Goal: Find specific page/section: Find specific page/section

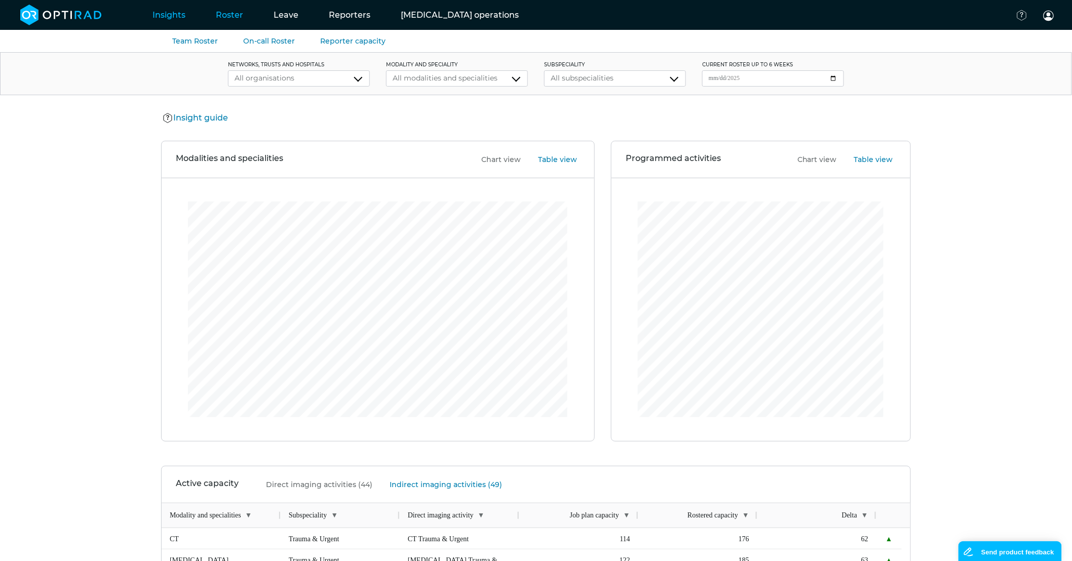
click at [240, 15] on link "Roster" at bounding box center [230, 15] width 58 height 40
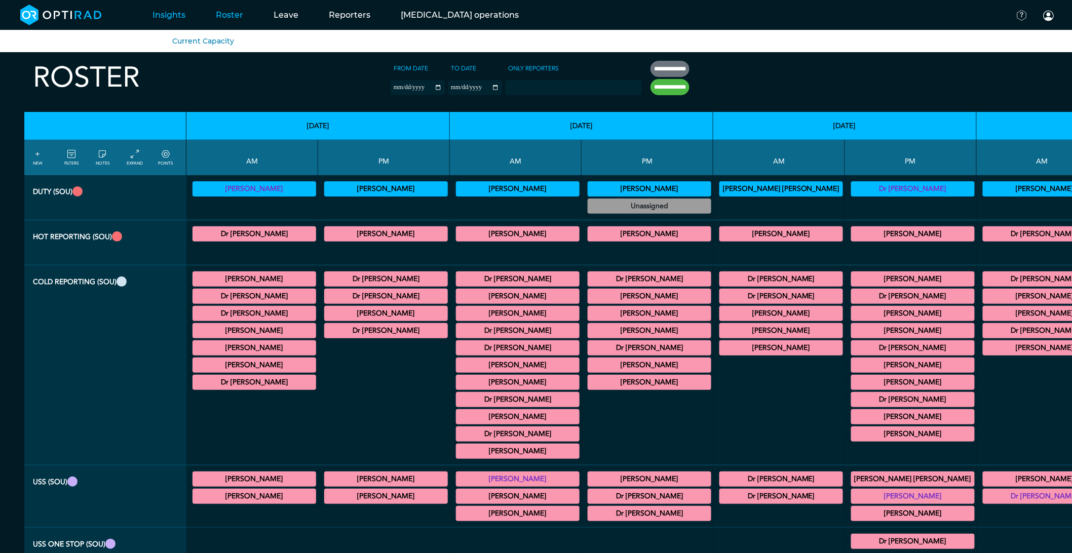
click at [179, 16] on link "Insights" at bounding box center [168, 15] width 63 height 40
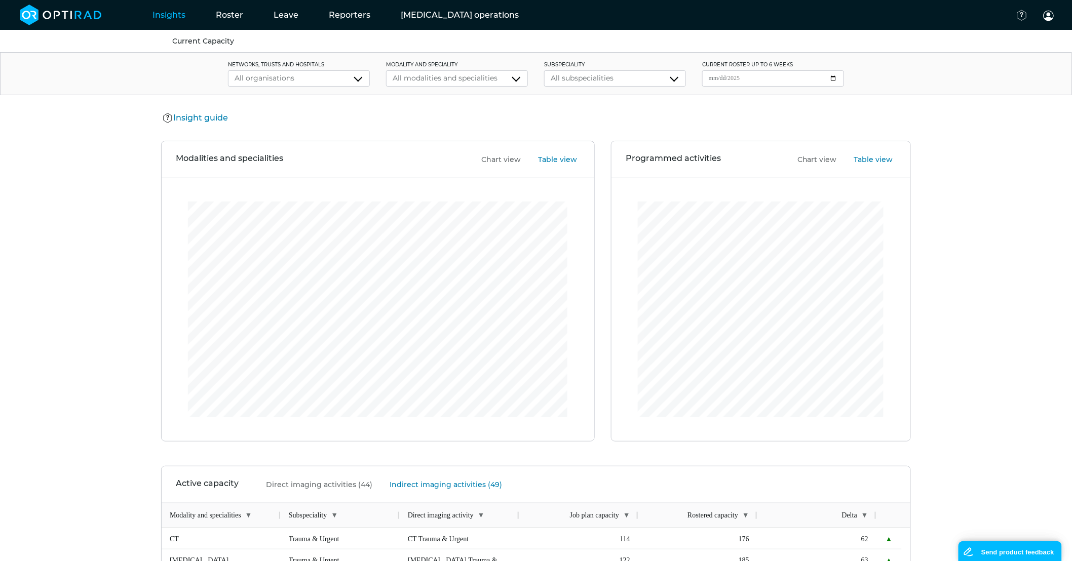
click at [361, 80] on div "All organisations" at bounding box center [299, 78] width 129 height 11
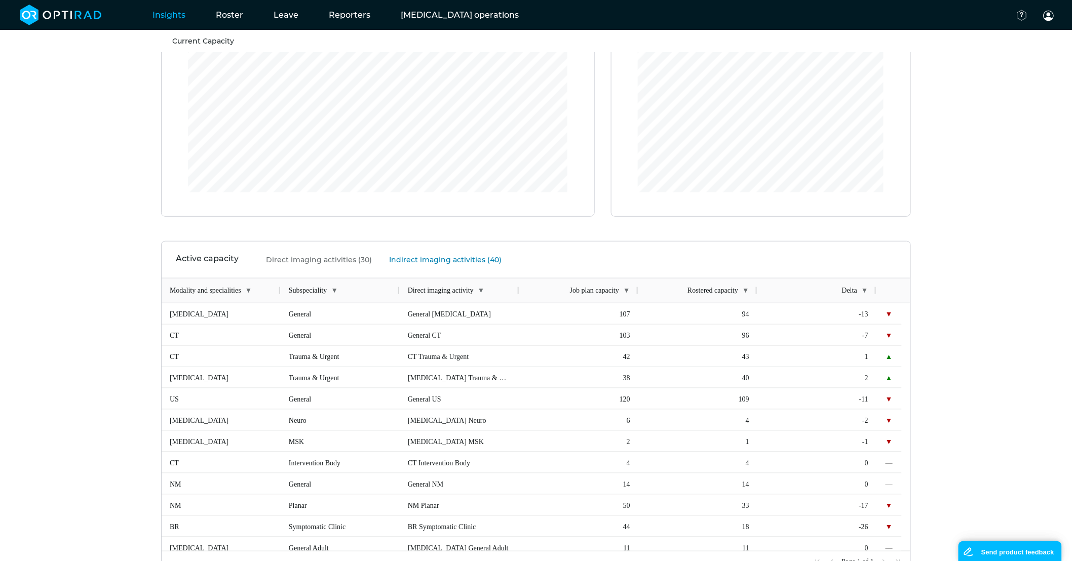
scroll to position [277, 0]
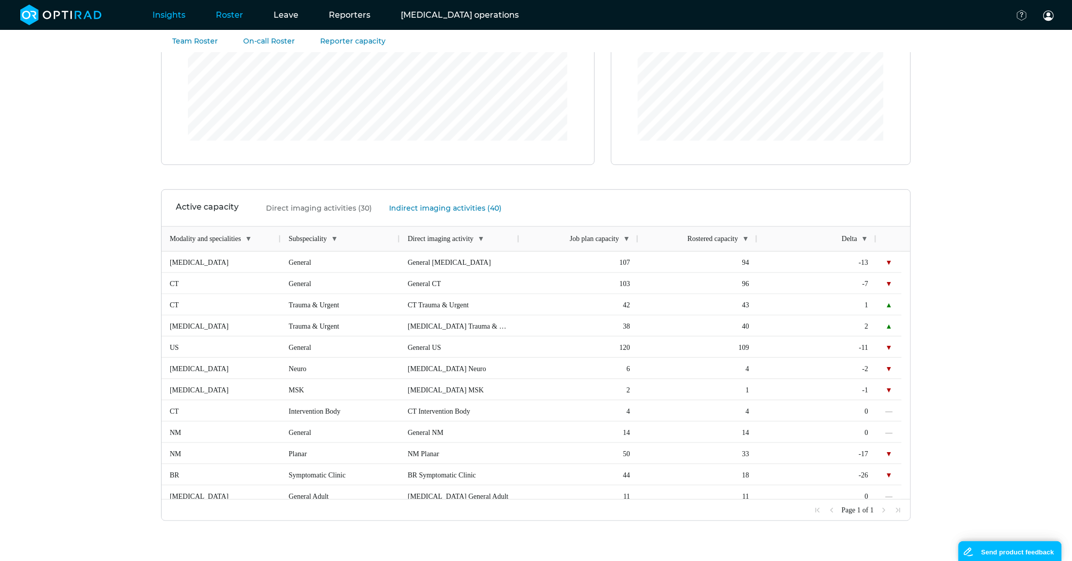
click at [234, 19] on link "Roster" at bounding box center [230, 15] width 58 height 40
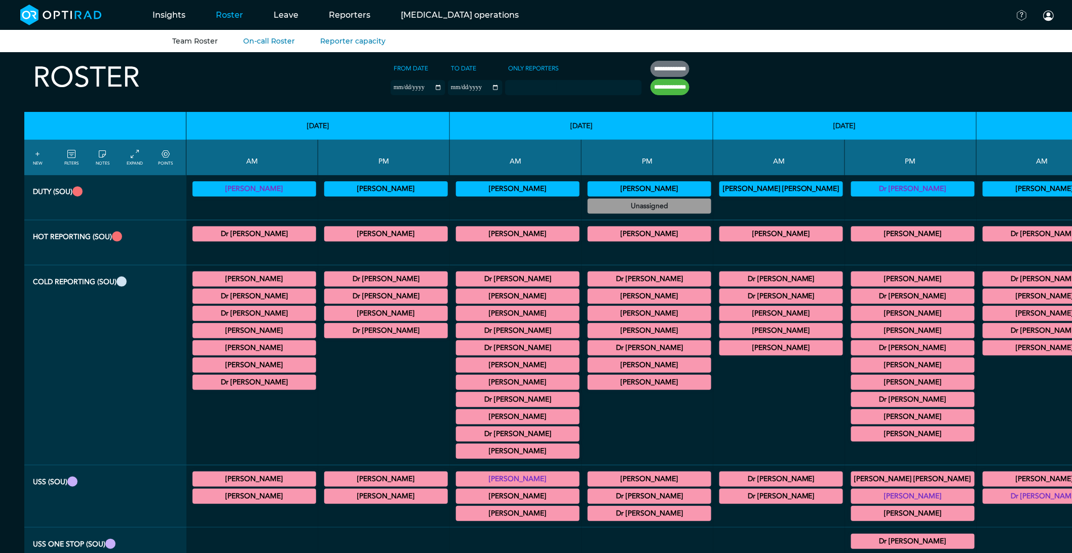
click at [205, 428] on div at bounding box center [252, 426] width 124 height 69
click at [717, 208] on div at bounding box center [779, 207] width 124 height 17
click at [853, 282] on summary "[PERSON_NAME]" at bounding box center [913, 279] width 121 height 12
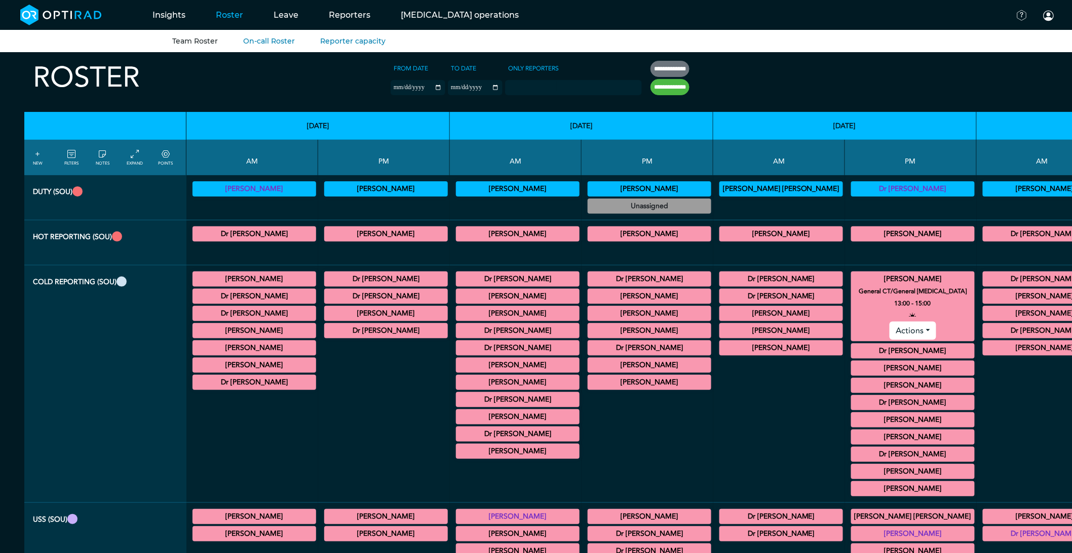
click at [853, 282] on summary "[PERSON_NAME]" at bounding box center [913, 279] width 121 height 12
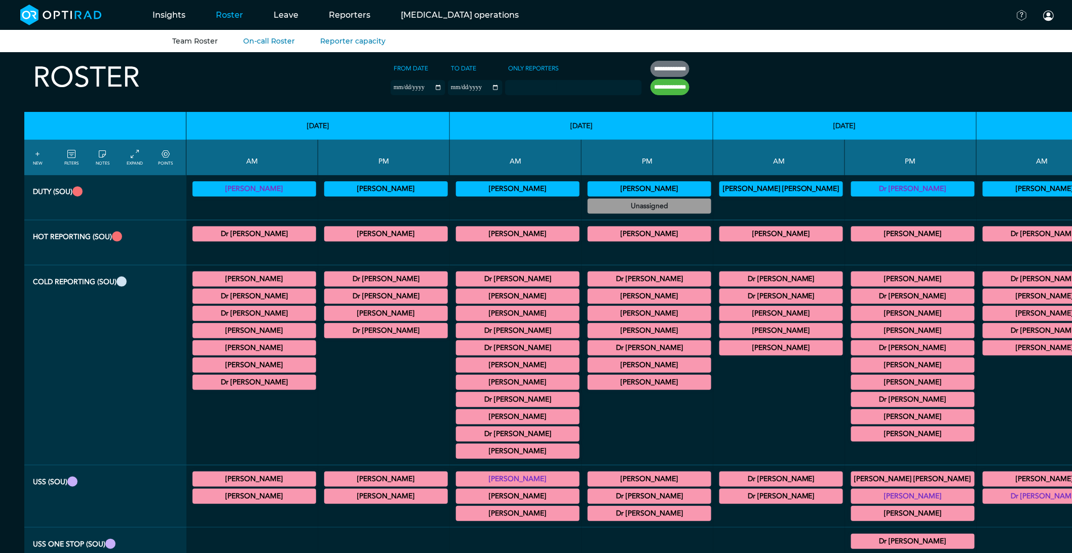
click at [853, 330] on summary "[PERSON_NAME]" at bounding box center [913, 331] width 121 height 12
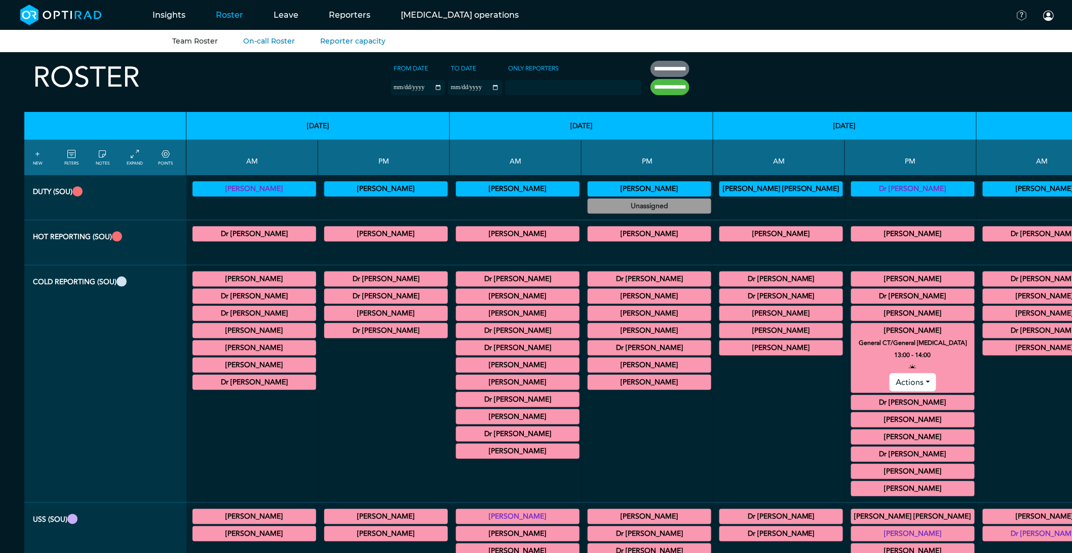
click at [853, 404] on summary "Dr [PERSON_NAME]" at bounding box center [913, 403] width 121 height 12
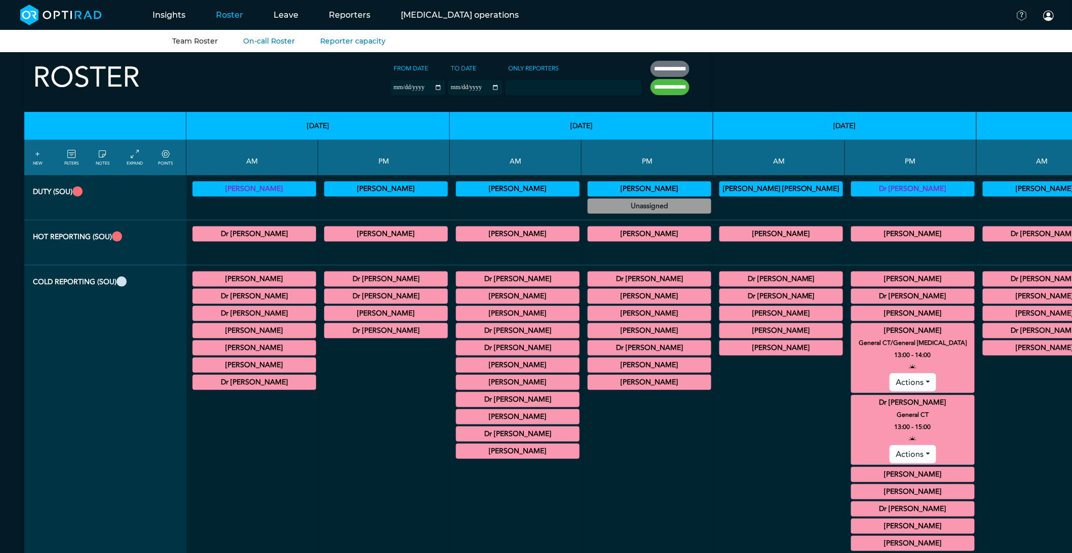
click at [853, 405] on summary "Dr [PERSON_NAME]" at bounding box center [913, 403] width 121 height 12
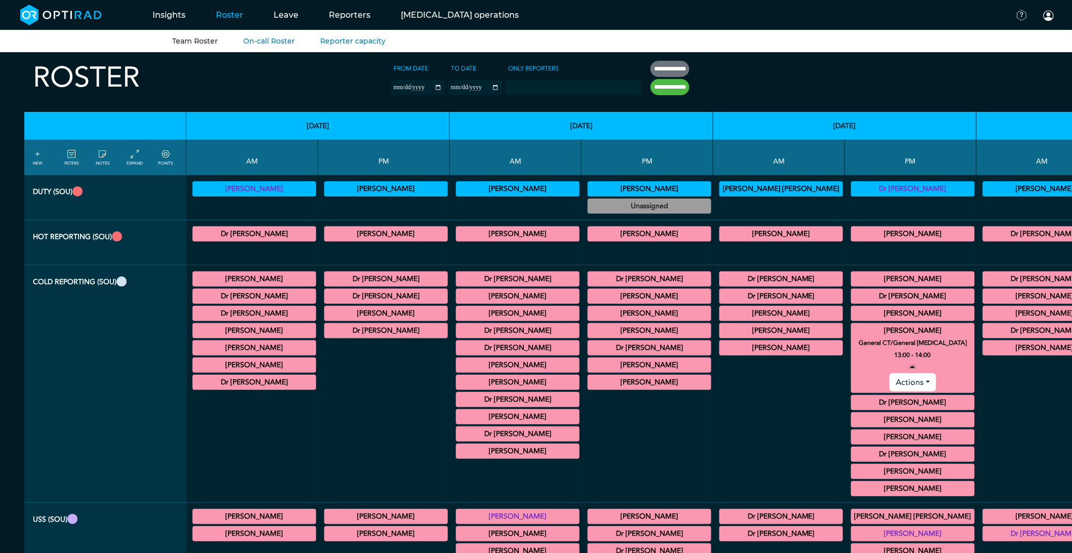
click at [853, 426] on summary "[PERSON_NAME]" at bounding box center [913, 420] width 121 height 12
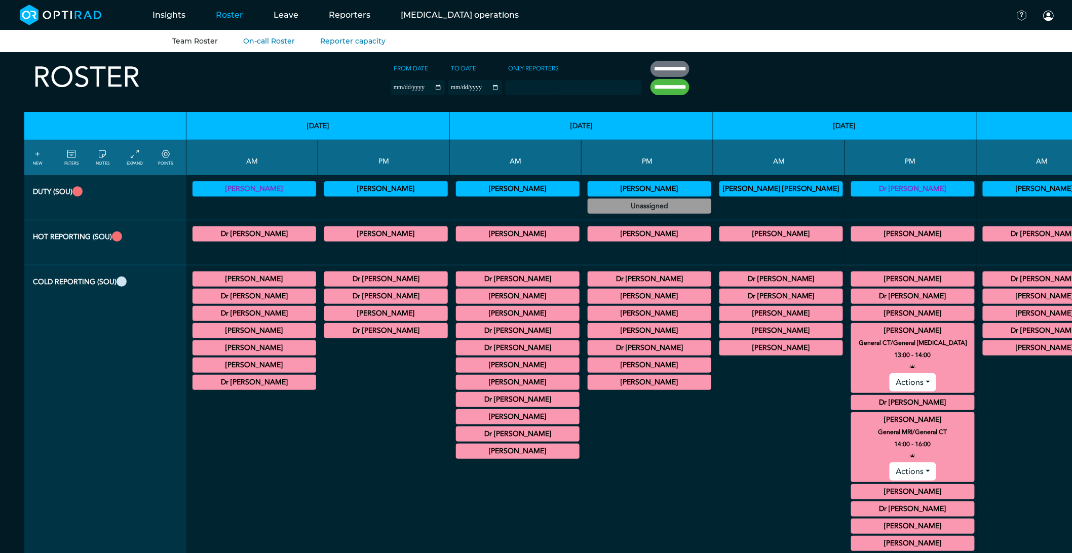
click at [853, 426] on summary "[PERSON_NAME]" at bounding box center [913, 420] width 121 height 12
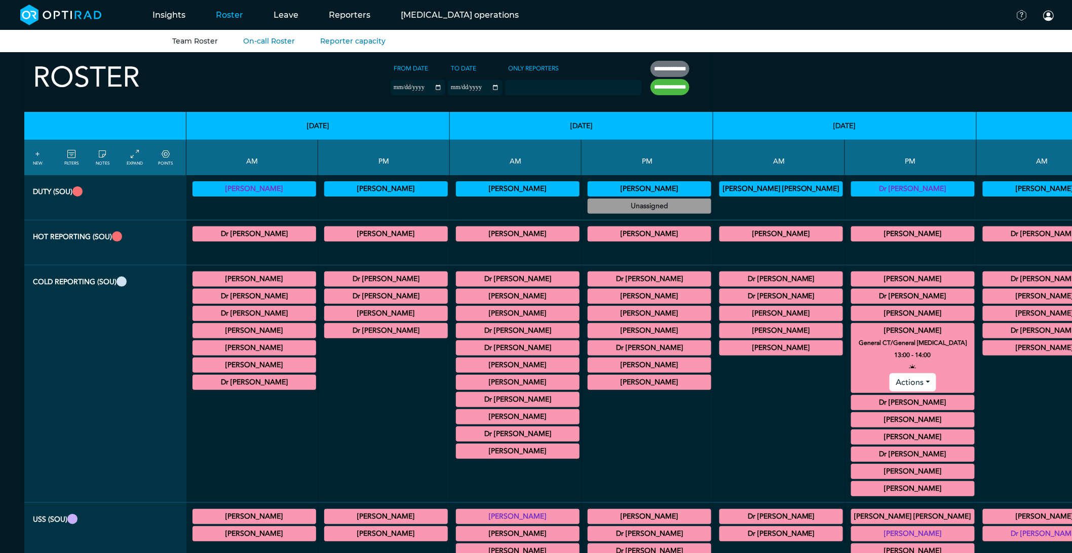
click at [853, 337] on summary "[PERSON_NAME]" at bounding box center [913, 331] width 121 height 12
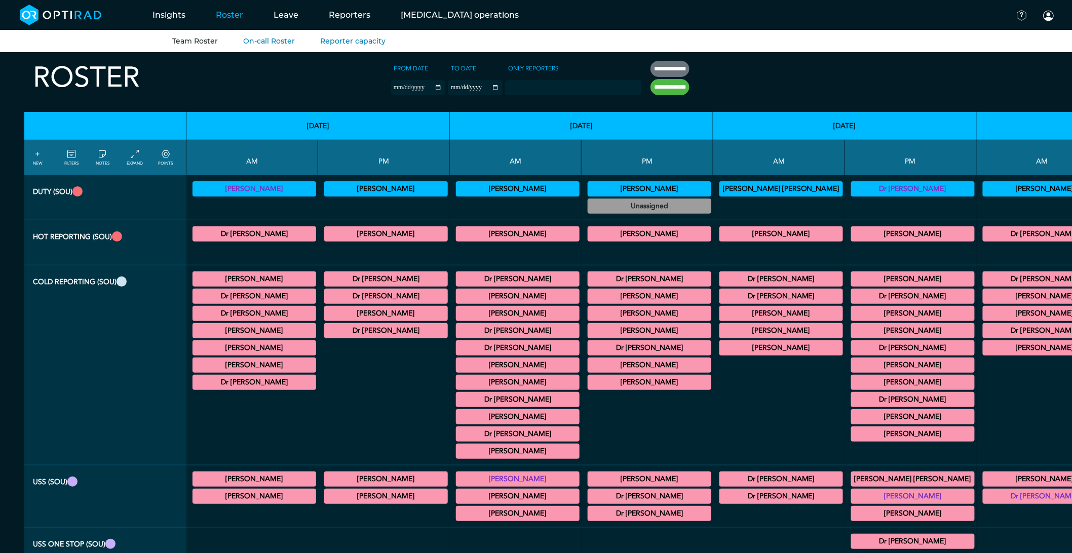
click at [853, 423] on summary "[PERSON_NAME]" at bounding box center [913, 417] width 121 height 12
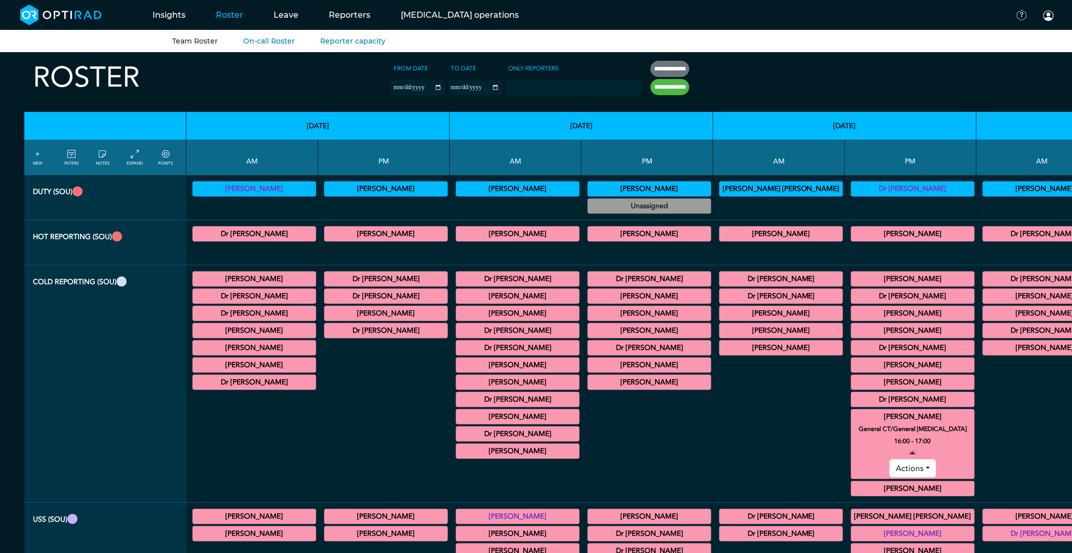
click at [853, 423] on summary "[PERSON_NAME]" at bounding box center [913, 417] width 121 height 12
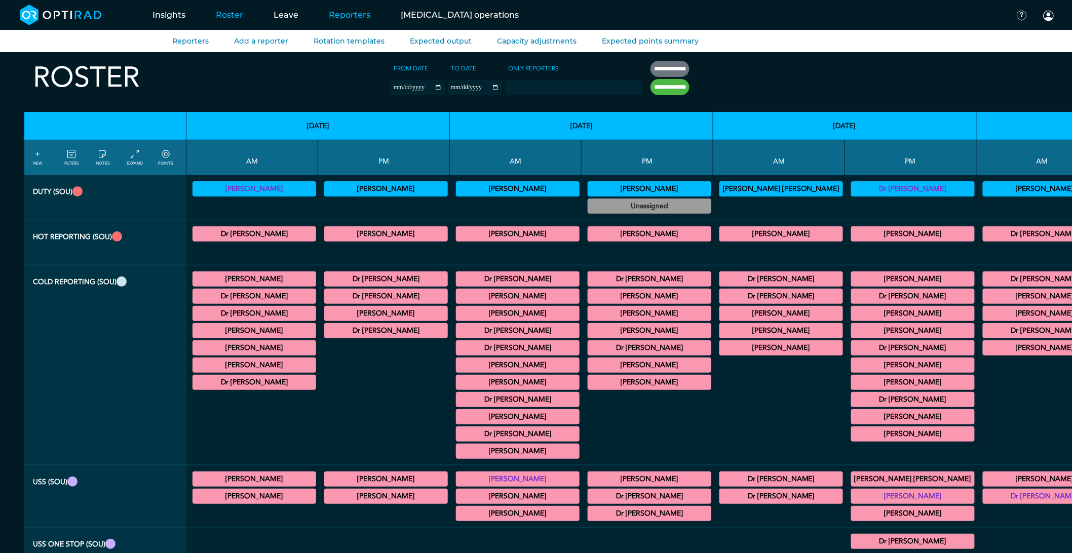
click at [331, 21] on link "Reporters" at bounding box center [350, 15] width 72 height 40
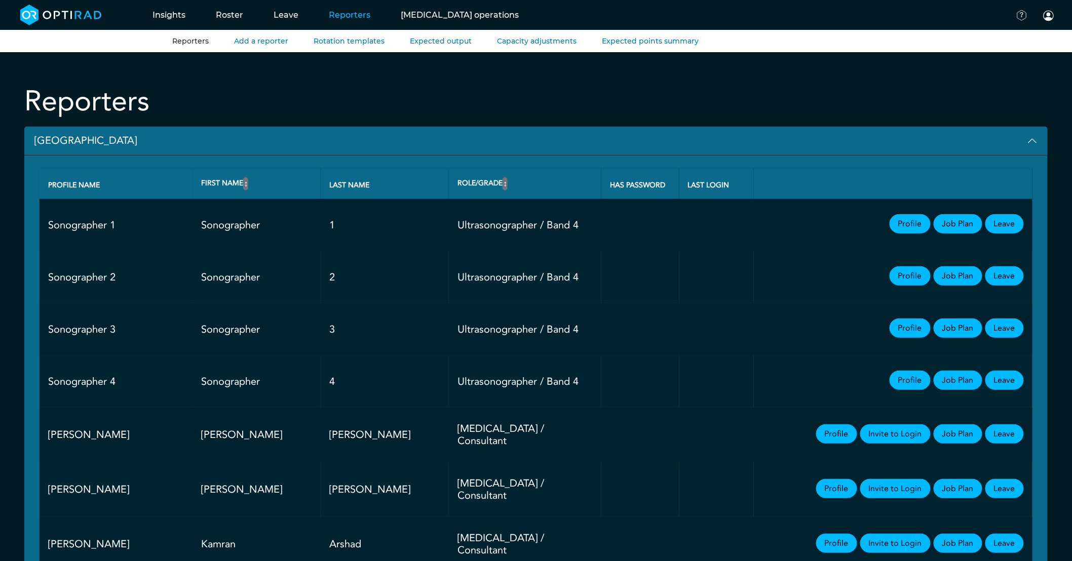
click at [80, 129] on button "[GEOGRAPHIC_DATA]" at bounding box center [535, 141] width 1023 height 29
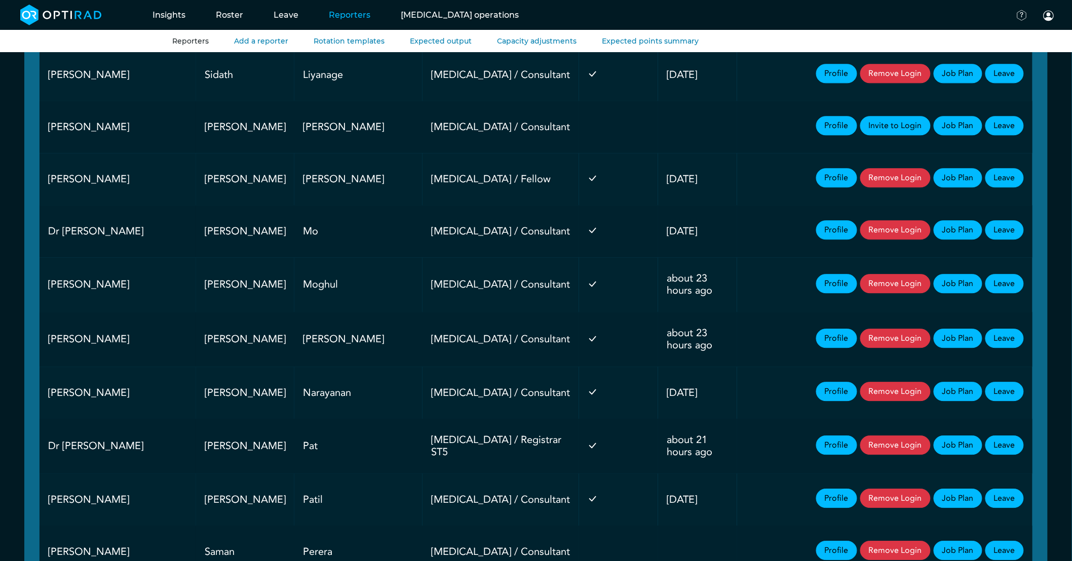
scroll to position [1238, 0]
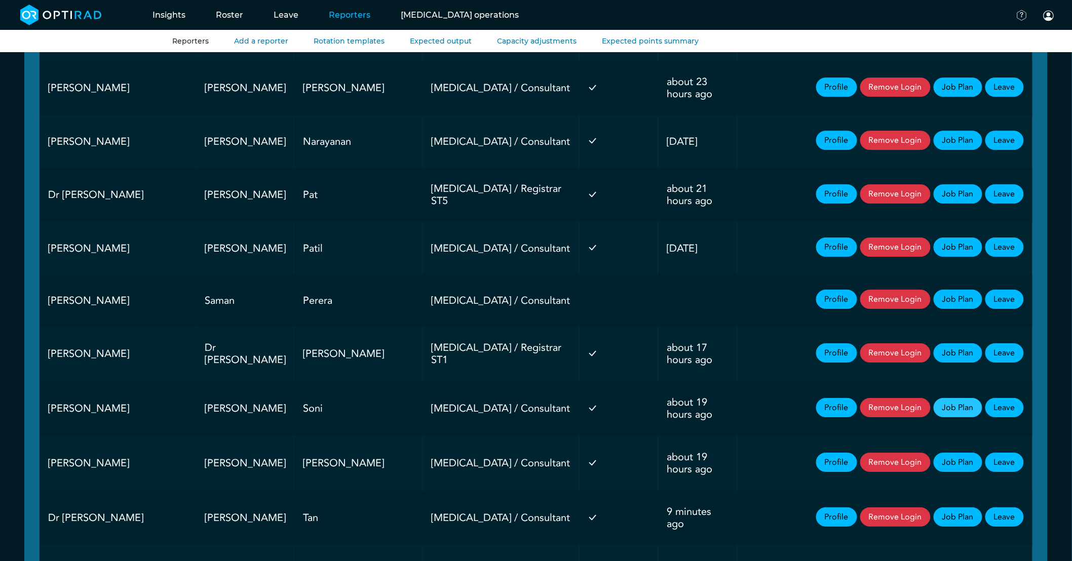
click at [946, 404] on link "Job Plan" at bounding box center [958, 407] width 49 height 19
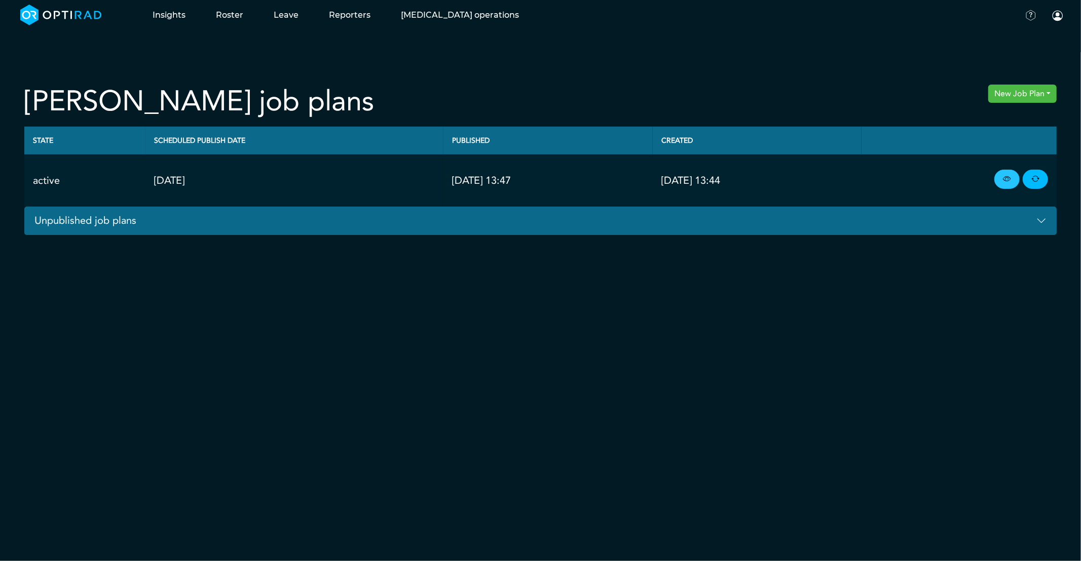
click at [1000, 185] on link at bounding box center [1006, 179] width 25 height 19
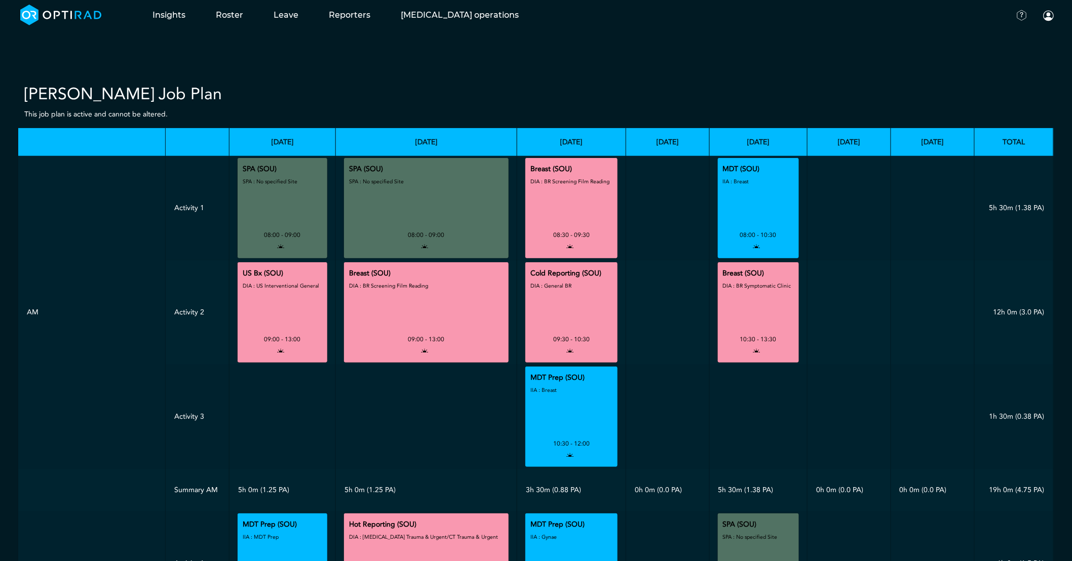
scroll to position [337, 0]
